Goal: Task Accomplishment & Management: Use online tool/utility

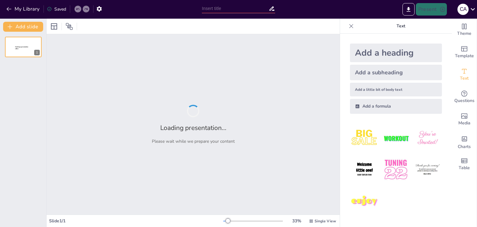
type input "Análisis y Reflexiones sobre la Lectura"
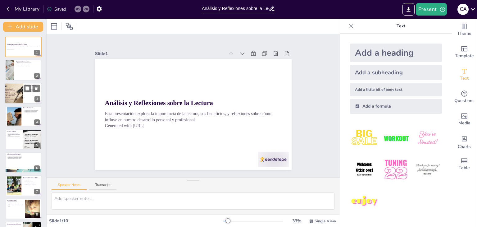
click at [30, 100] on div at bounding box center [23, 93] width 37 height 21
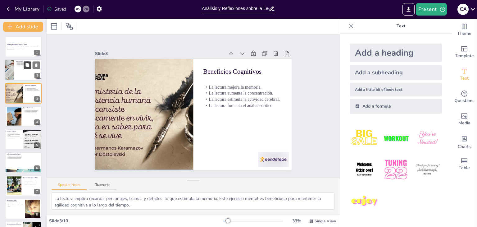
click at [24, 61] on button at bounding box center [27, 64] width 7 height 7
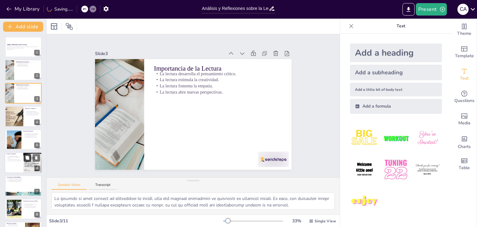
click at [24, 158] on button at bounding box center [27, 157] width 7 height 7
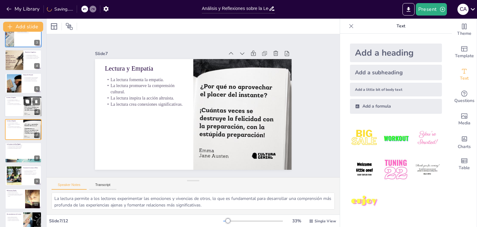
scroll to position [89, 0]
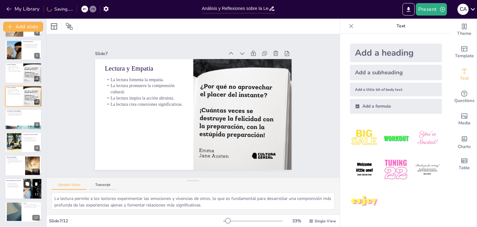
click at [24, 185] on button at bounding box center [27, 183] width 7 height 7
type textarea "La exploración de diferentes géneros literarios enriquece nuestra experiencia d…"
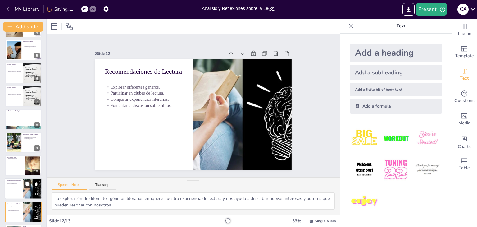
scroll to position [113, 0]
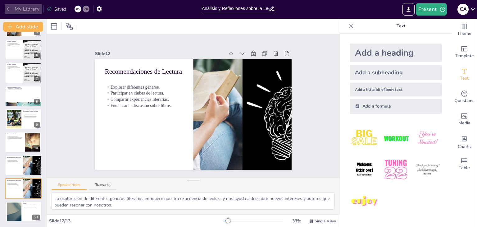
click at [7, 11] on icon "button" at bounding box center [9, 9] width 6 height 6
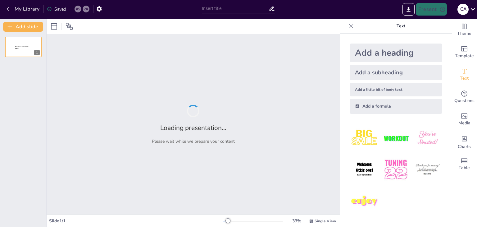
type input "PROGRAMA TERAPIA COGNITIVO CONDUCTUAL"
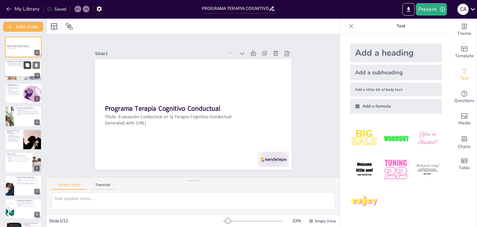
click at [31, 63] on button at bounding box center [27, 64] width 7 height 7
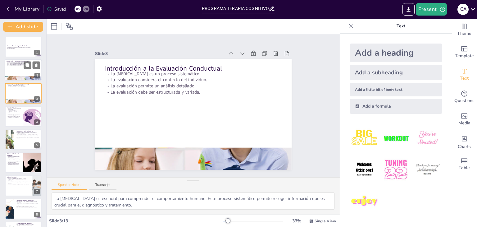
click at [19, 75] on div at bounding box center [23, 70] width 37 height 21
click at [23, 93] on div at bounding box center [23, 93] width 37 height 21
click at [22, 116] on div at bounding box center [23, 116] width 37 height 21
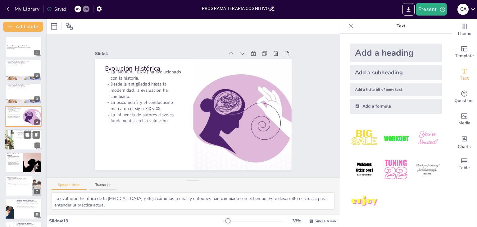
click at [24, 136] on div at bounding box center [32, 134] width 16 height 7
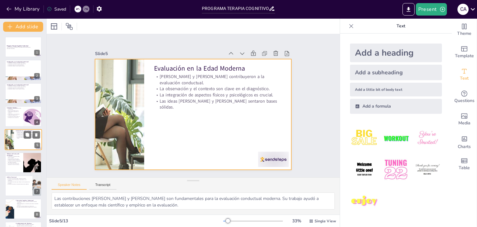
scroll to position [10, 0]
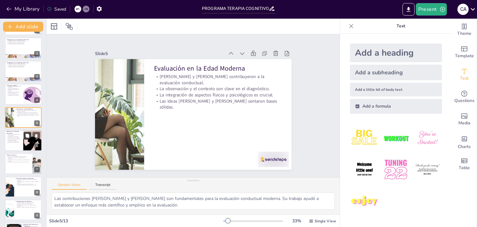
click at [24, 138] on button at bounding box center [27, 135] width 7 height 7
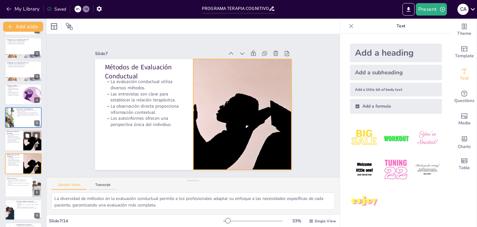
scroll to position [56, 0]
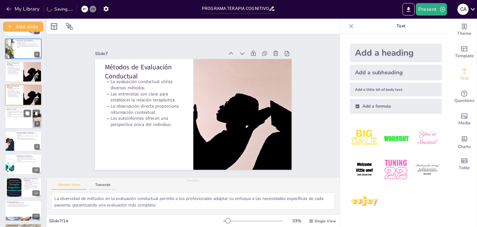
click at [14, 120] on div at bounding box center [23, 117] width 37 height 21
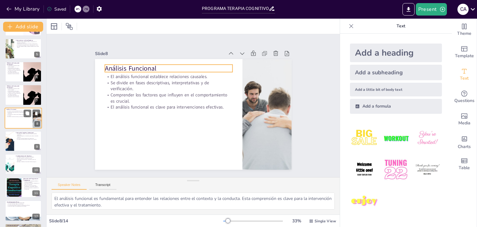
scroll to position [79, 0]
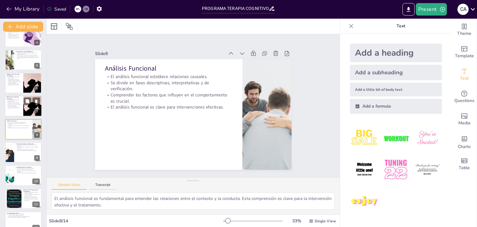
click at [22, 102] on div at bounding box center [23, 106] width 37 height 21
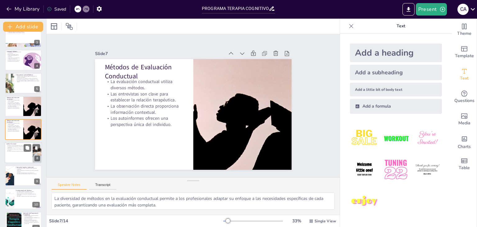
click at [15, 151] on p "El análisis funcional es clave para intervenciones efectivas." at bounding box center [19, 151] width 24 height 1
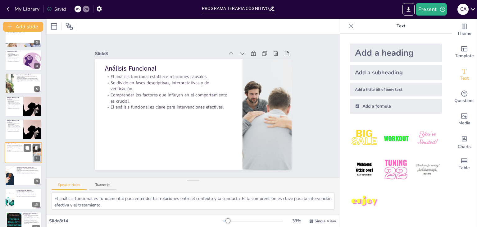
scroll to position [79, 0]
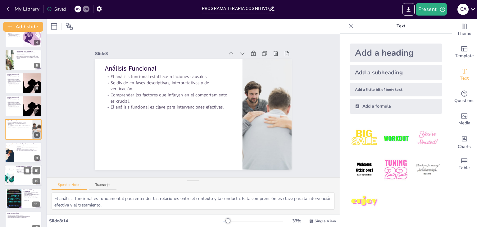
click at [18, 174] on div at bounding box center [23, 175] width 37 height 21
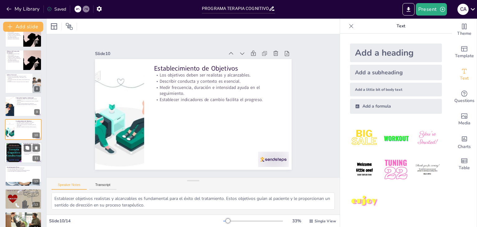
scroll to position [136, 0]
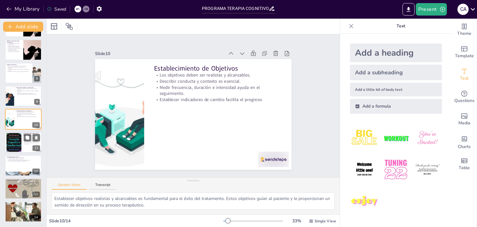
click at [14, 142] on div at bounding box center [13, 142] width 35 height 19
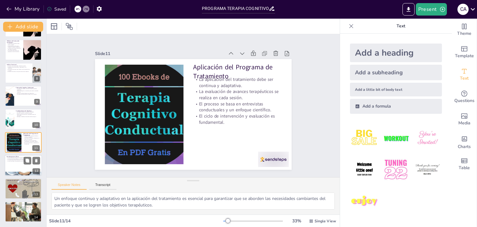
click at [19, 165] on div at bounding box center [23, 165] width 37 height 21
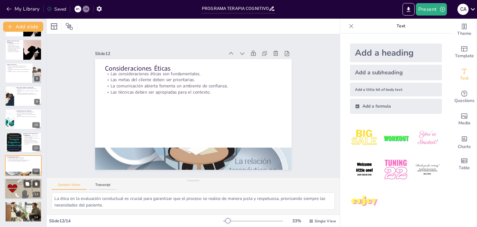
click at [19, 187] on div at bounding box center [23, 188] width 37 height 28
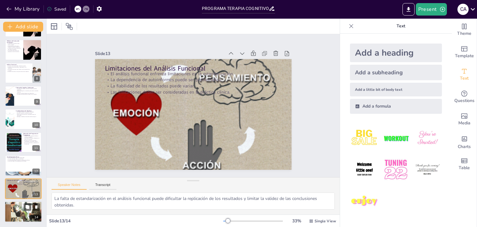
click at [25, 214] on div at bounding box center [23, 211] width 37 height 23
type textarea "La conexión entre evaluación e intervención es crucial en la terapia cognitivo-…"
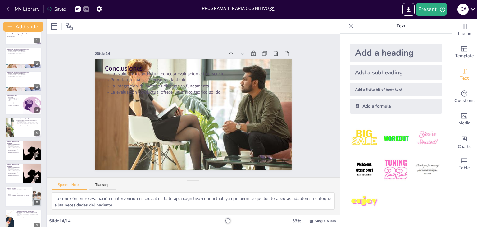
scroll to position [0, 0]
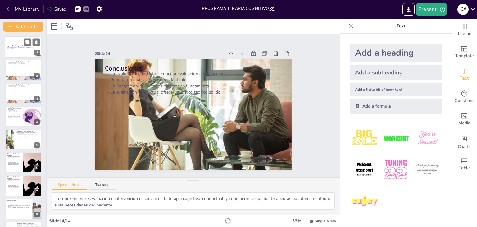
click at [19, 53] on div at bounding box center [23, 46] width 37 height 21
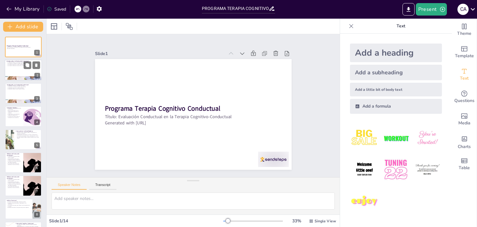
click at [19, 69] on div at bounding box center [23, 70] width 37 height 21
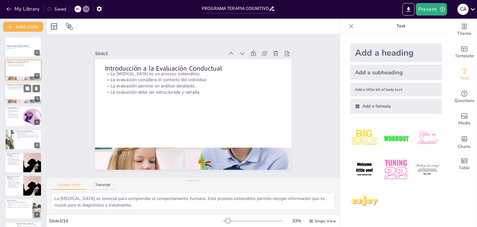
click at [17, 92] on div at bounding box center [23, 93] width 37 height 21
click at [21, 113] on p "La psicometría y el conductismo marcaron el siglo XIX y XX." at bounding box center [14, 114] width 15 height 2
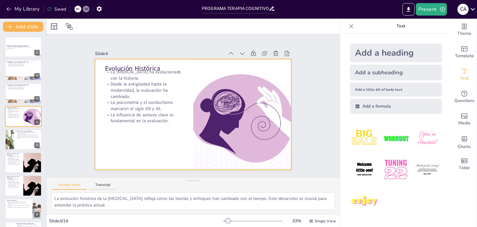
click at [149, 143] on div at bounding box center [193, 114] width 196 height 111
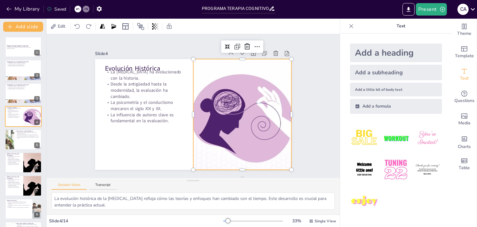
click at [224, 126] on div at bounding box center [240, 119] width 213 height 131
click at [155, 152] on div at bounding box center [193, 114] width 196 height 111
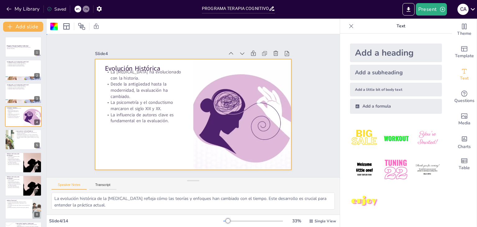
click at [155, 152] on div at bounding box center [193, 114] width 196 height 111
click at [135, 142] on div at bounding box center [193, 114] width 196 height 111
click at [135, 142] on div at bounding box center [192, 114] width 207 height 130
click at [20, 138] on div "Locke y Pinel contribuyeron a la evaluación conductual. La observación y el con…" at bounding box center [28, 135] width 24 height 7
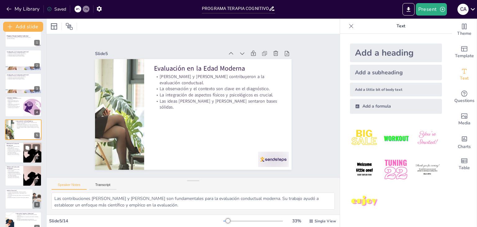
click at [21, 159] on div at bounding box center [23, 152] width 37 height 21
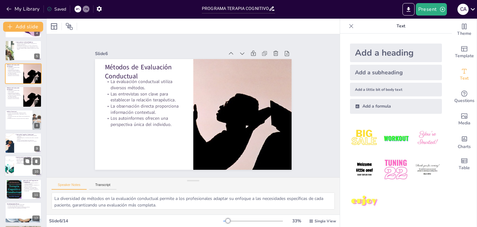
scroll to position [136, 0]
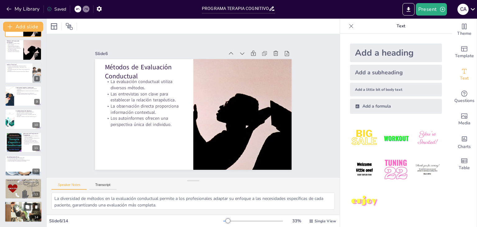
click at [21, 207] on p "La evaluación conductual ofrece un marco teórico sólido." at bounding box center [24, 206] width 34 height 1
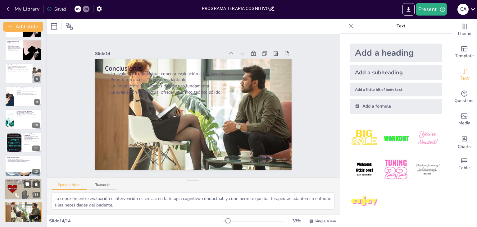
click at [16, 190] on div at bounding box center [23, 189] width 37 height 28
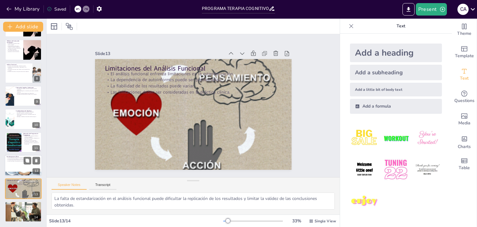
click at [10, 162] on div at bounding box center [23, 165] width 37 height 21
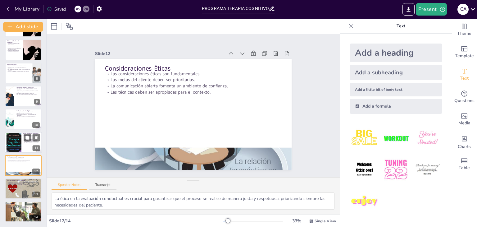
click at [14, 143] on div at bounding box center [13, 142] width 35 height 19
type textarea "Un enfoque continuo y adaptativo en la aplicación del tratamiento es esencial p…"
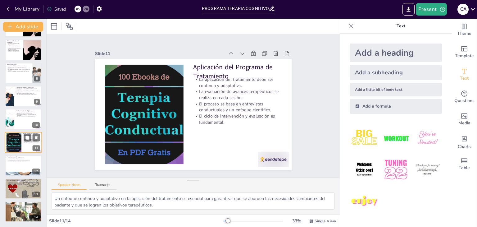
scroll to position [0, 0]
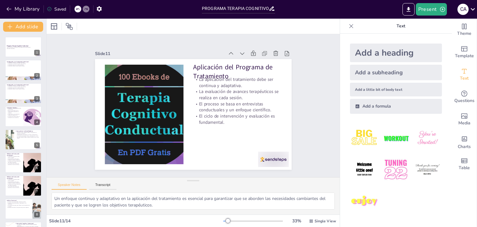
click at [363, 72] on div "Add a subheading" at bounding box center [396, 73] width 92 height 16
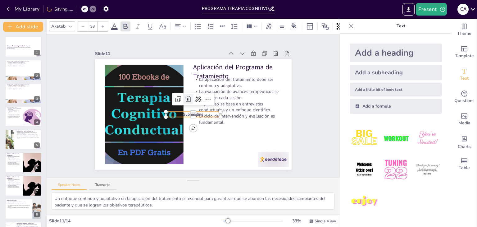
click at [186, 96] on icon at bounding box center [188, 99] width 6 height 6
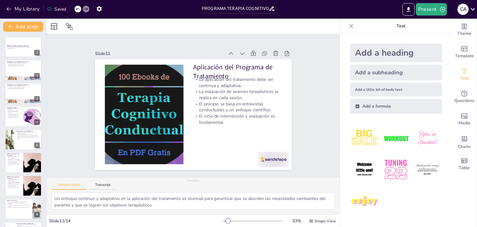
click at [320, 126] on div "Slide 1 Programa Terapia Cognitivo Conductual Título: Evaluación Conductual en …" at bounding box center [193, 105] width 293 height 143
click at [411, 9] on icon "Export to PowerPoint" at bounding box center [408, 9] width 7 height 7
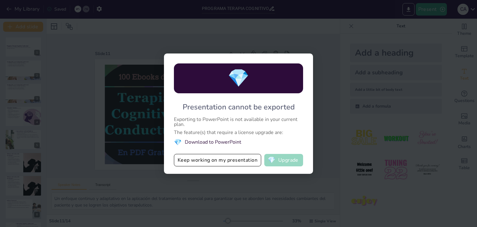
click at [286, 163] on button "💎 Upgrade" at bounding box center [283, 160] width 39 height 12
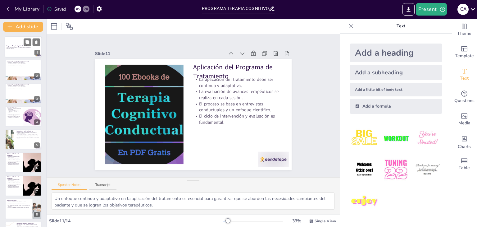
click at [26, 54] on div at bounding box center [23, 46] width 37 height 21
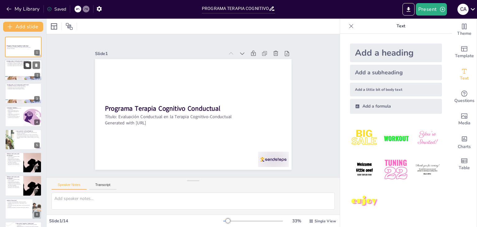
click at [25, 64] on icon at bounding box center [27, 65] width 4 height 4
type textarea "La evaluación psicológica es esencial para comprender el comportamiento humano.…"
